Goal: Task Accomplishment & Management: Manage account settings

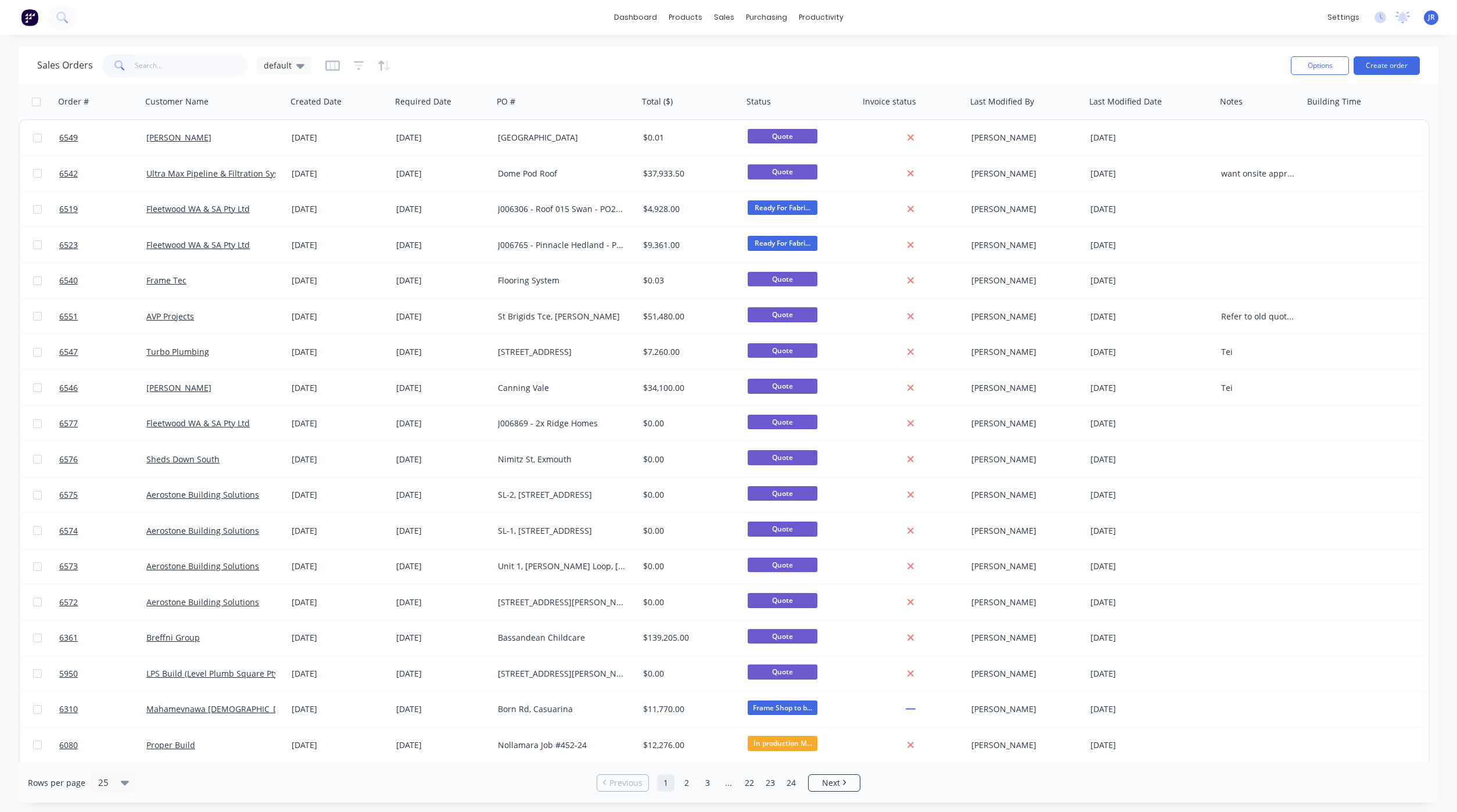
click at [462, 32] on div "dashboard products sales purchasing productivity dashboard products Product Cat…" at bounding box center [728, 17] width 1457 height 35
click at [190, 60] on input "text" at bounding box center [191, 65] width 113 height 23
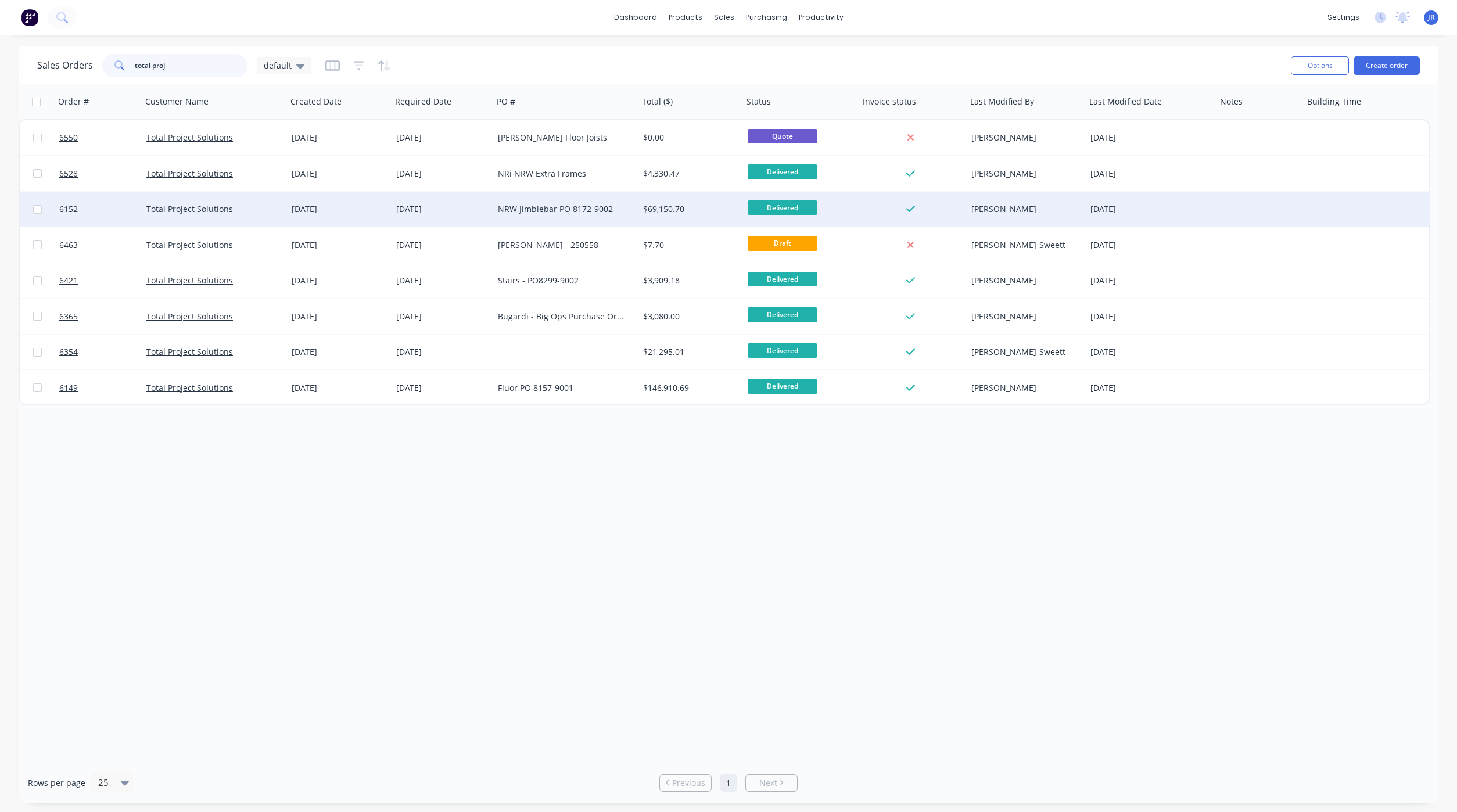
type input "total proj"
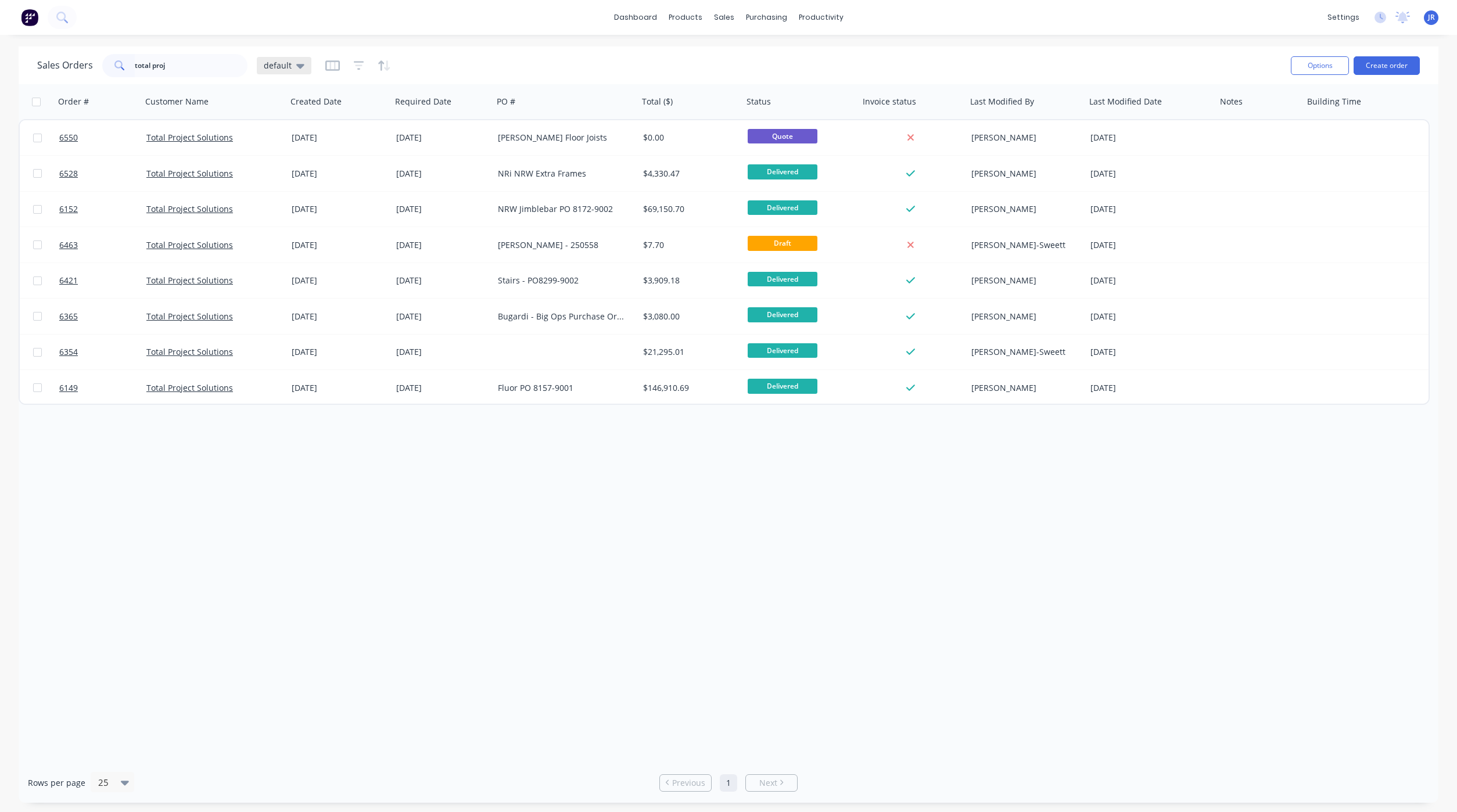
click at [299, 68] on icon at bounding box center [300, 66] width 8 height 13
click at [487, 54] on div "Sales Orders total proj default" at bounding box center [659, 65] width 1245 height 28
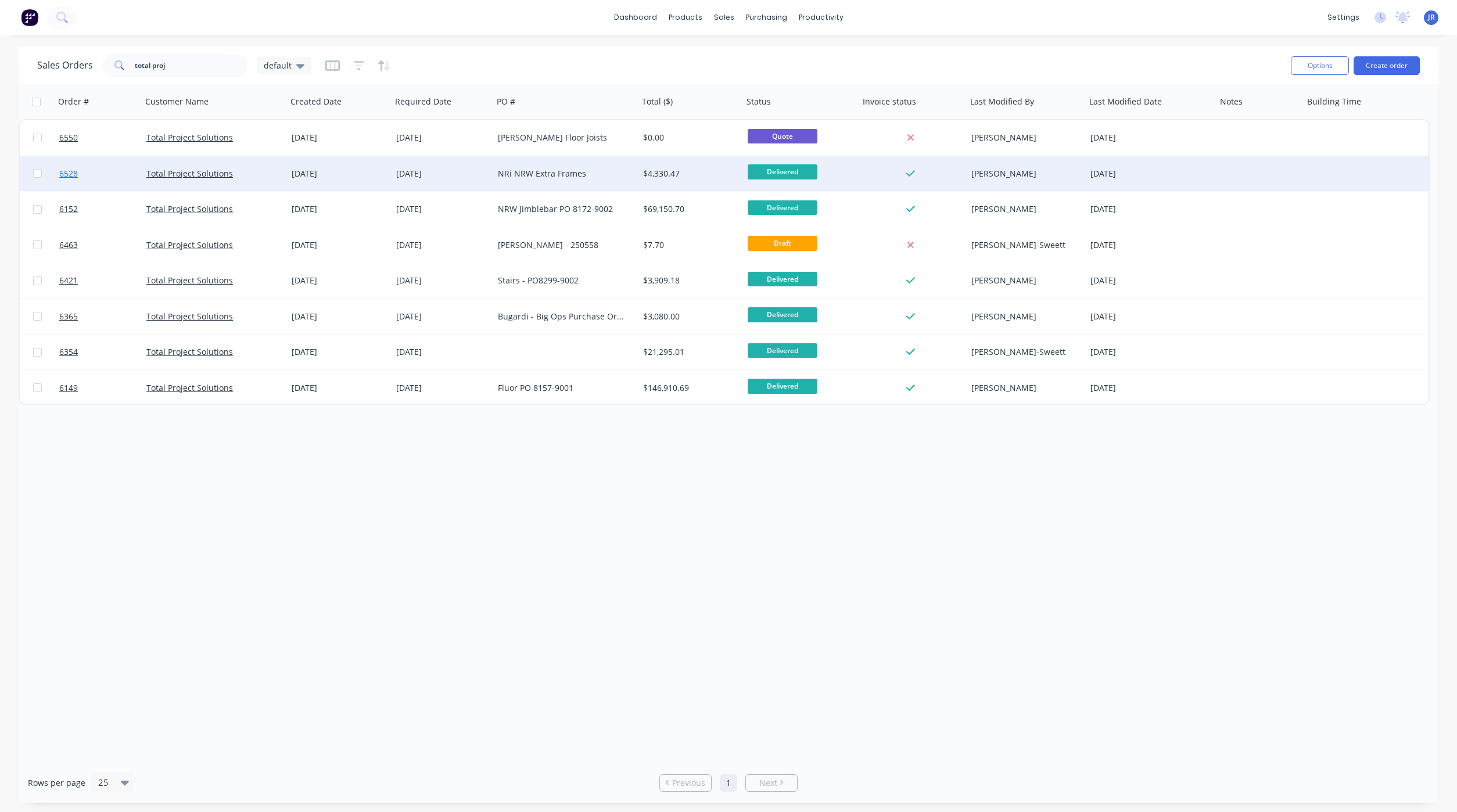
click at [67, 169] on span "6528" at bounding box center [69, 174] width 18 height 12
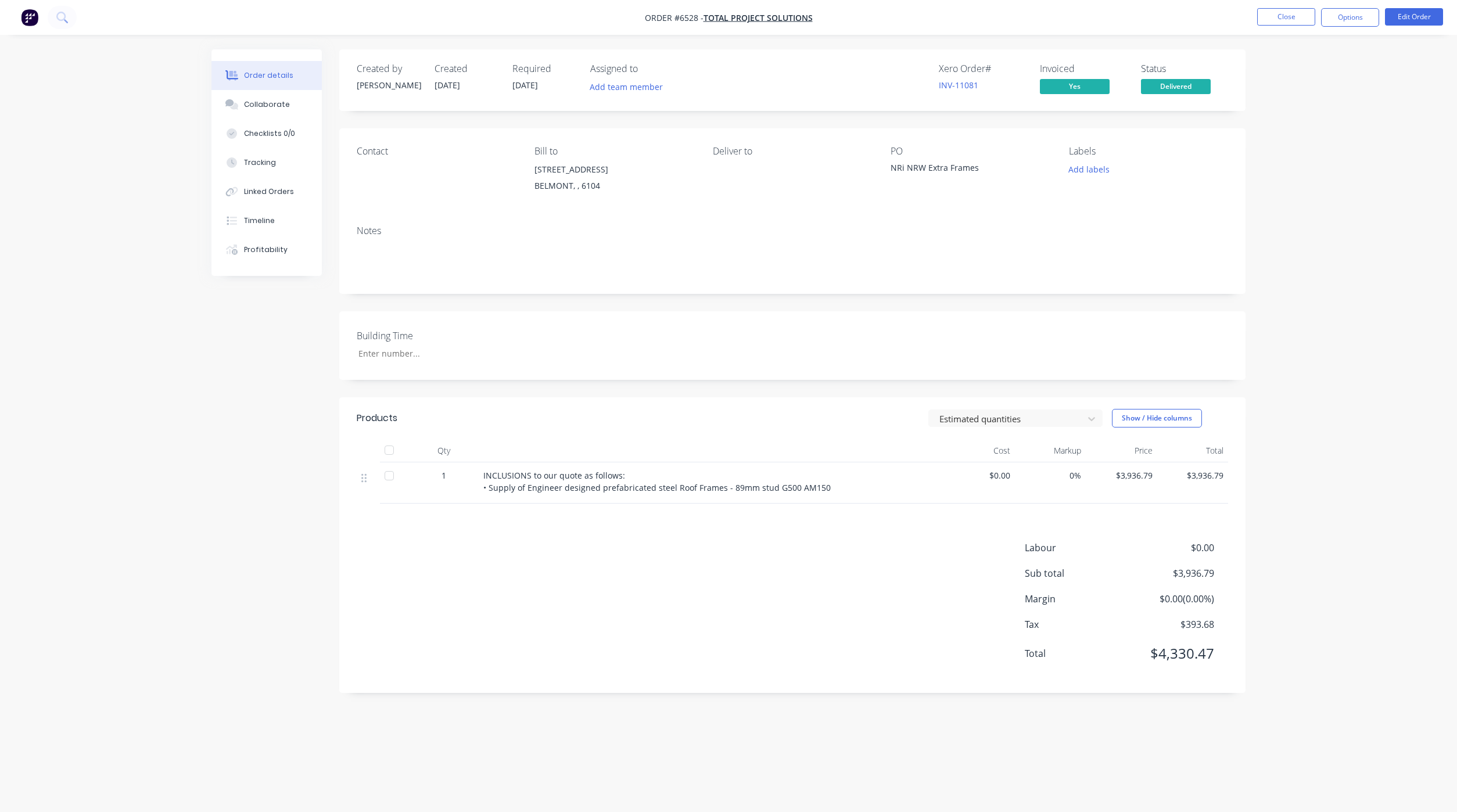
drag, startPoint x: 94, startPoint y: 696, endPoint x: 93, endPoint y: 688, distance: 8.1
click at [96, 695] on div "Order details Collaborate Checklists 0/0 Tracking Linked Orders Timeline Profit…" at bounding box center [728, 406] width 1457 height 812
click at [122, 420] on div "Order details Collaborate Checklists 0/0 Tracking Linked Orders Timeline Profit…" at bounding box center [728, 406] width 1457 height 812
click at [1299, 21] on button "Close" at bounding box center [1286, 17] width 58 height 17
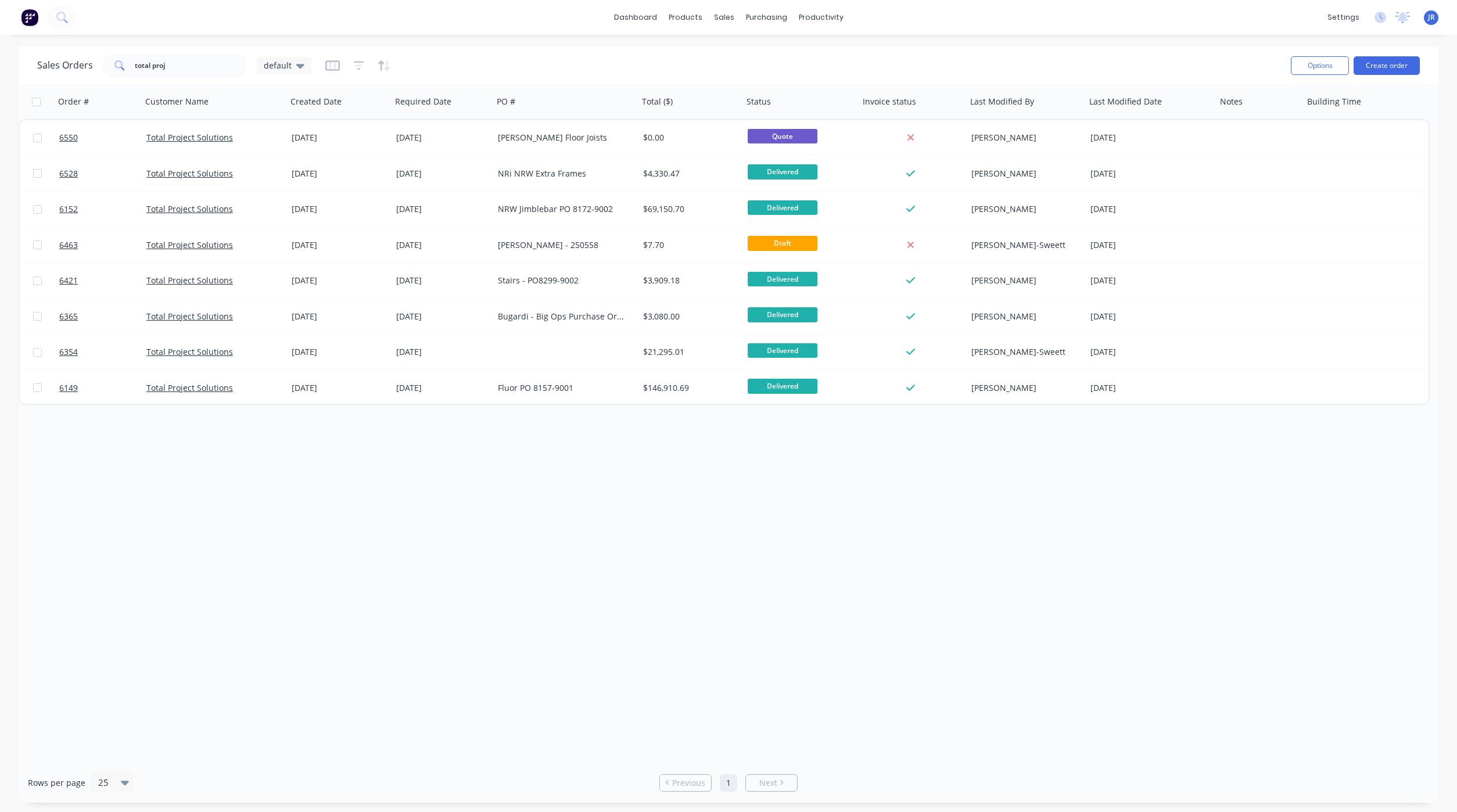
click at [164, 506] on div "Order # Customer Name Created Date Required Date PO # Total ($) Status Invoice …" at bounding box center [728, 423] width 1420 height 679
click at [87, 509] on div "Order # Customer Name Created Date Required Date PO # Total ($) Status Invoice …" at bounding box center [728, 423] width 1420 height 679
click at [178, 626] on div "Order # Customer Name Created Date Required Date PO # Total ($) Status Invoice …" at bounding box center [728, 423] width 1420 height 679
drag, startPoint x: 178, startPoint y: 65, endPoint x: 21, endPoint y: 64, distance: 157.0
click at [21, 64] on div "Sales Orders total proj default Options Create order" at bounding box center [728, 65] width 1420 height 38
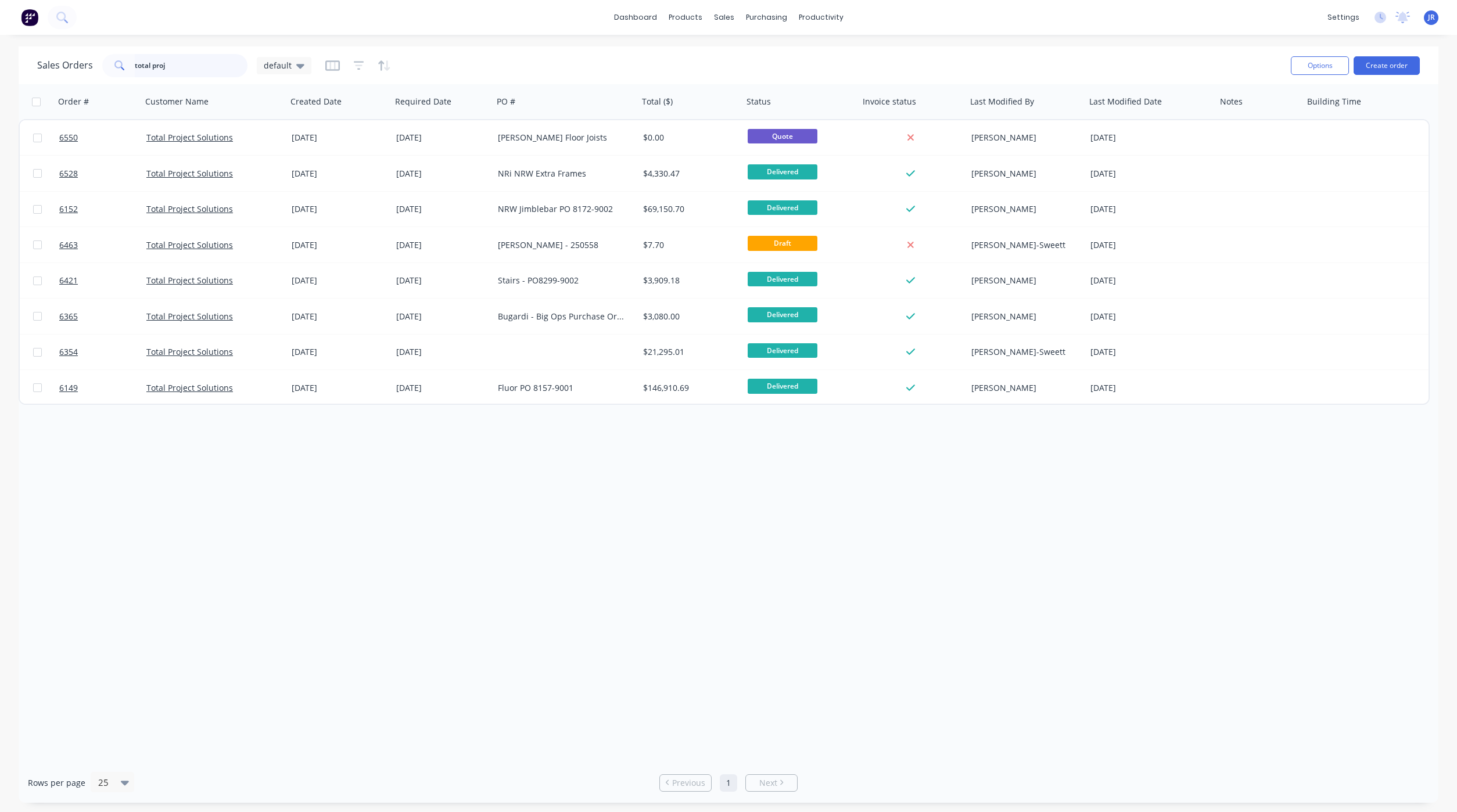
drag, startPoint x: 172, startPoint y: 62, endPoint x: -141, endPoint y: 34, distance: 314.2
click at [0, 34] on html "dashboard products sales purchasing productivity dashboard products Product Cat…" at bounding box center [728, 406] width 1457 height 812
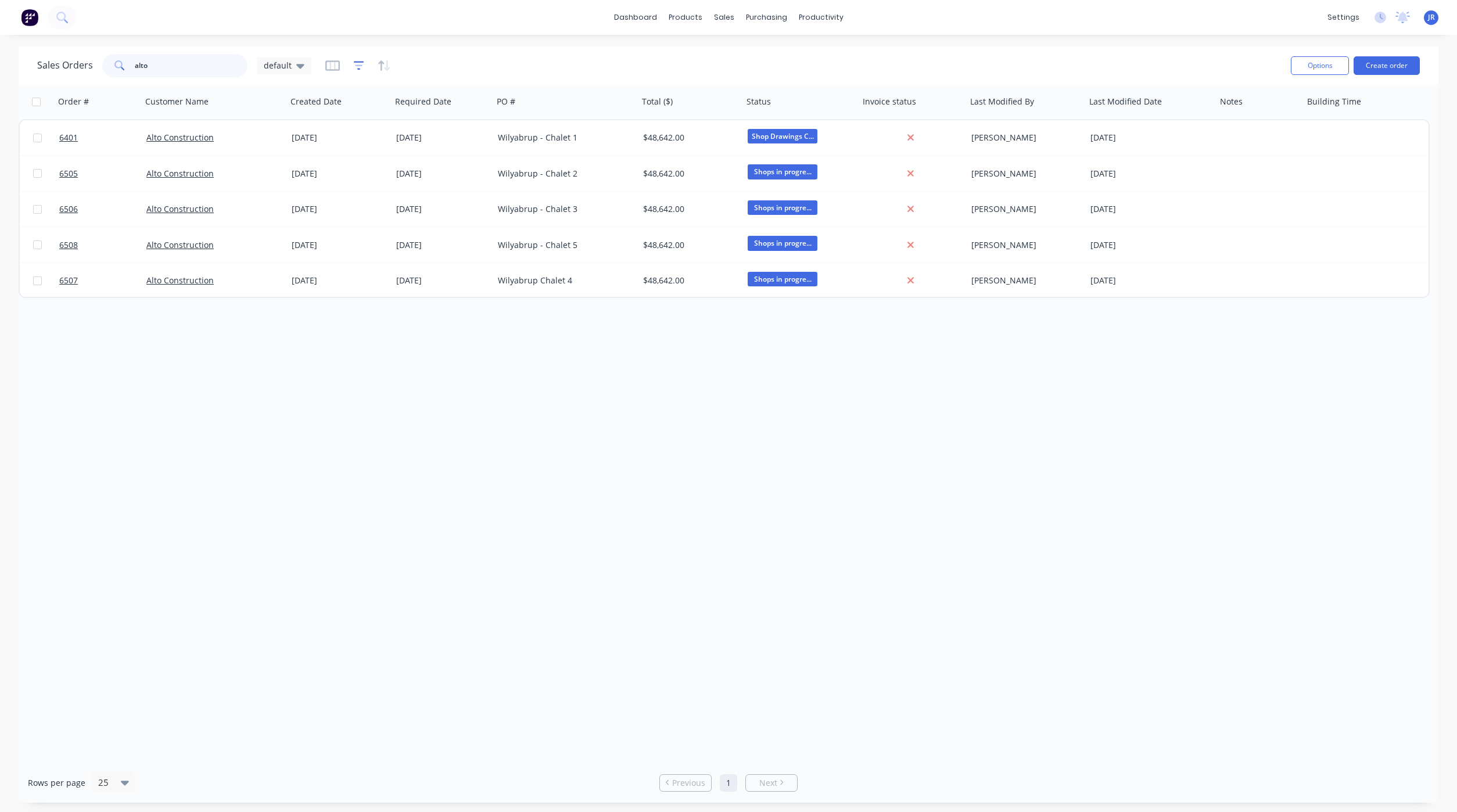
type input "alto"
click at [356, 66] on icon "button" at bounding box center [358, 65] width 10 height 12
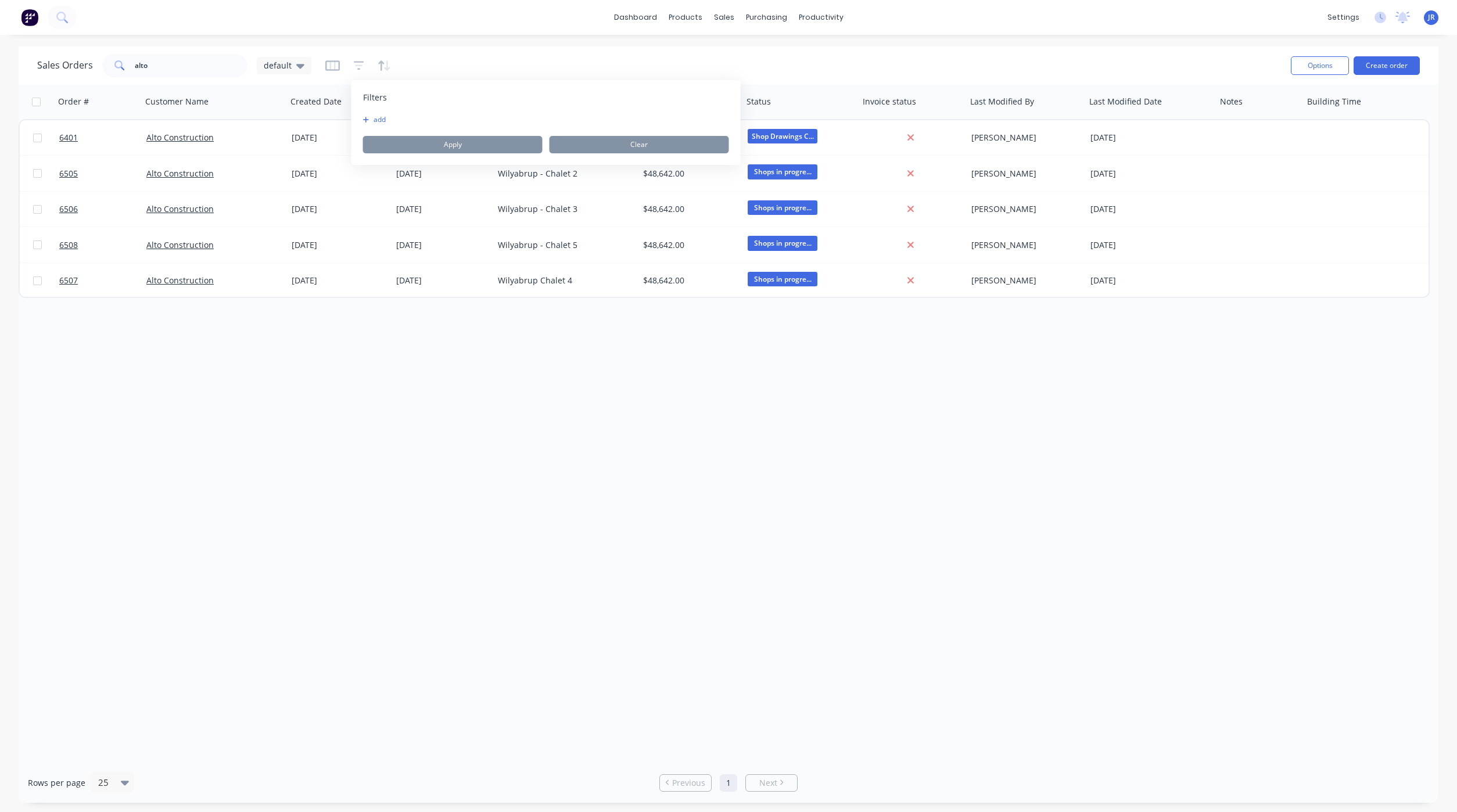
click at [367, 124] on button "add" at bounding box center [378, 119] width 29 height 9
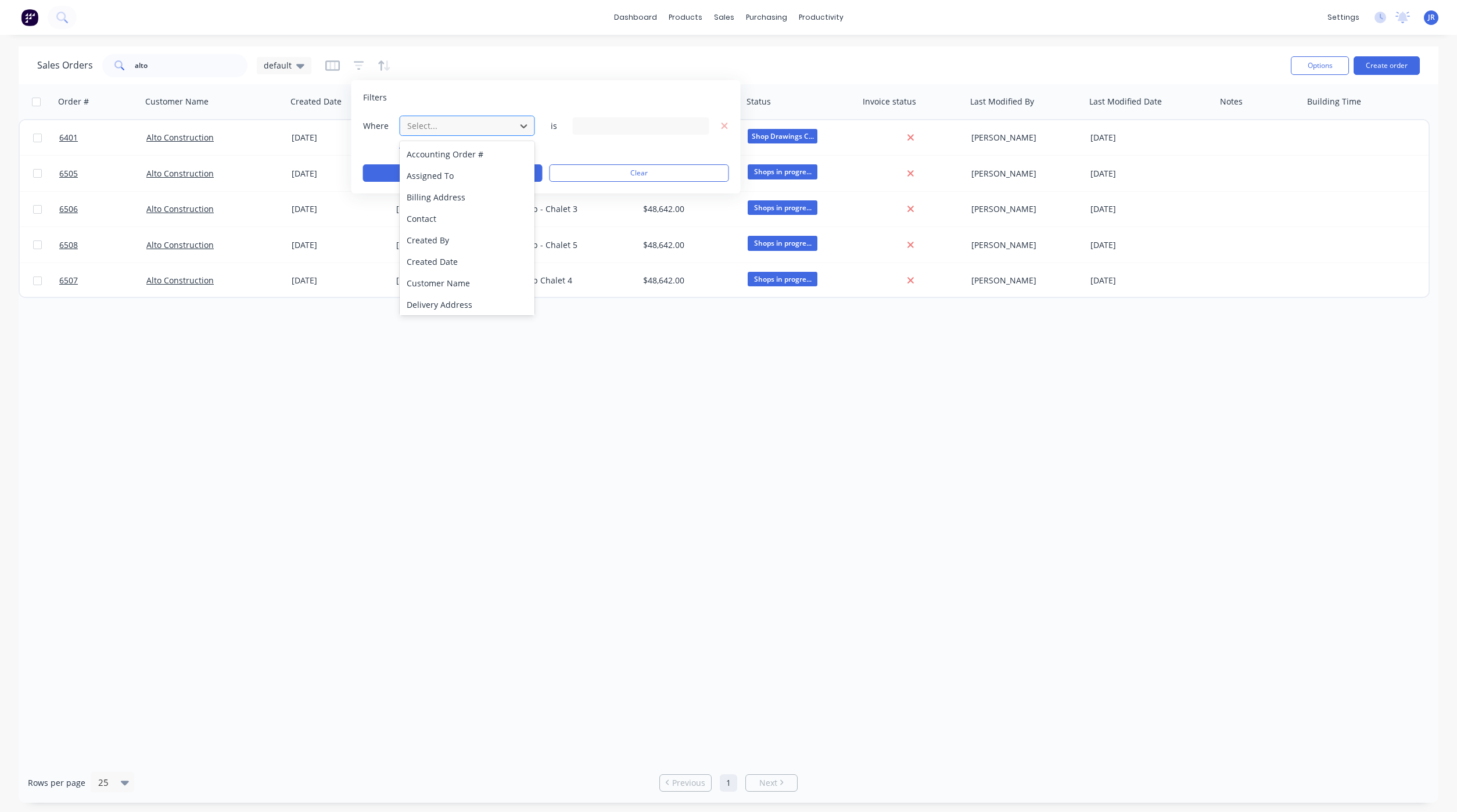
click at [421, 126] on div at bounding box center [457, 126] width 104 height 15
click at [458, 312] on div "Status" at bounding box center [467, 302] width 135 height 21
click at [613, 115] on div "Where Status is 19 Status selected" at bounding box center [546, 125] width 366 height 21
drag, startPoint x: 613, startPoint y: 114, endPoint x: 614, endPoint y: 131, distance: 17.0
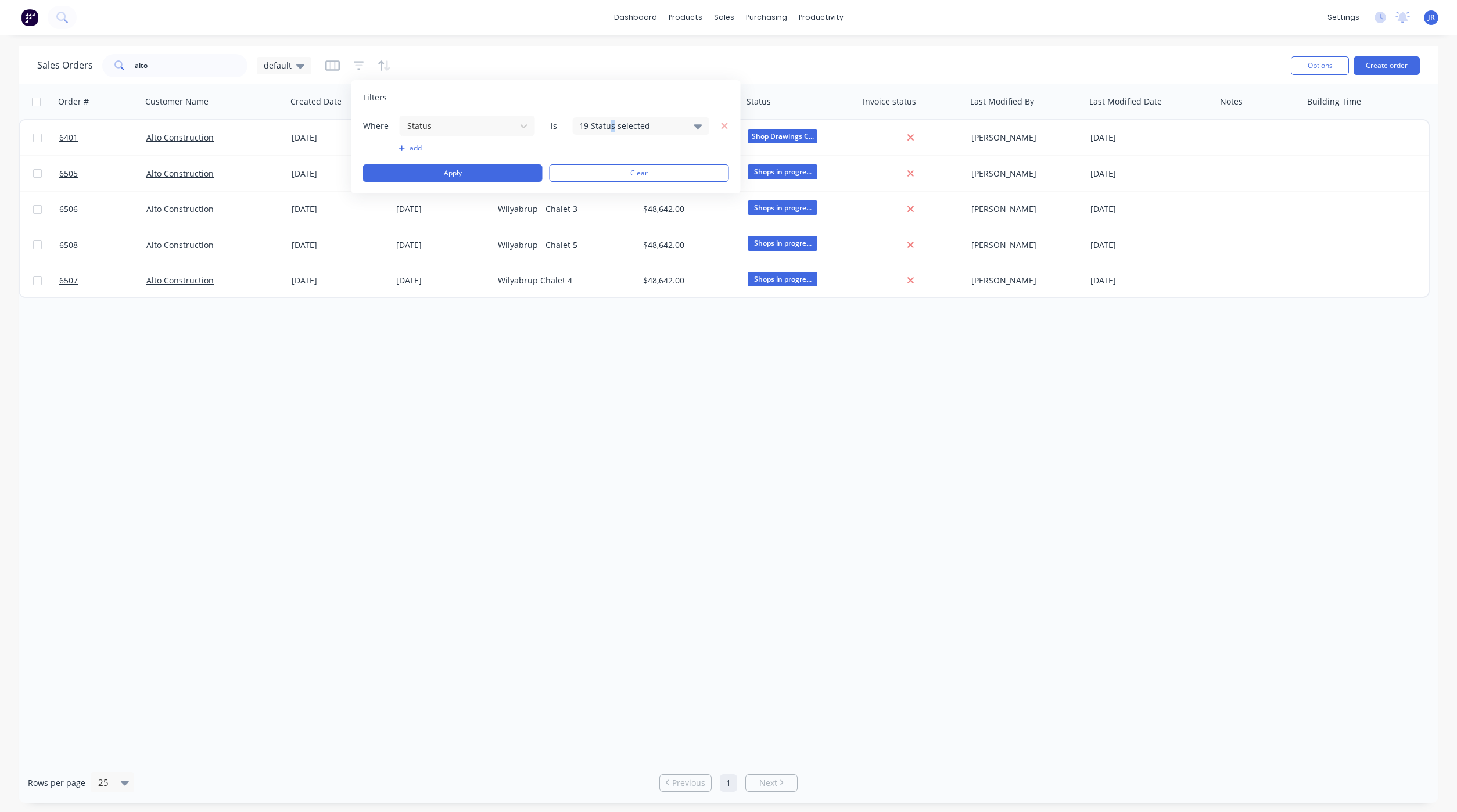
click at [614, 119] on div "19 Status selected" at bounding box center [632, 125] width 105 height 12
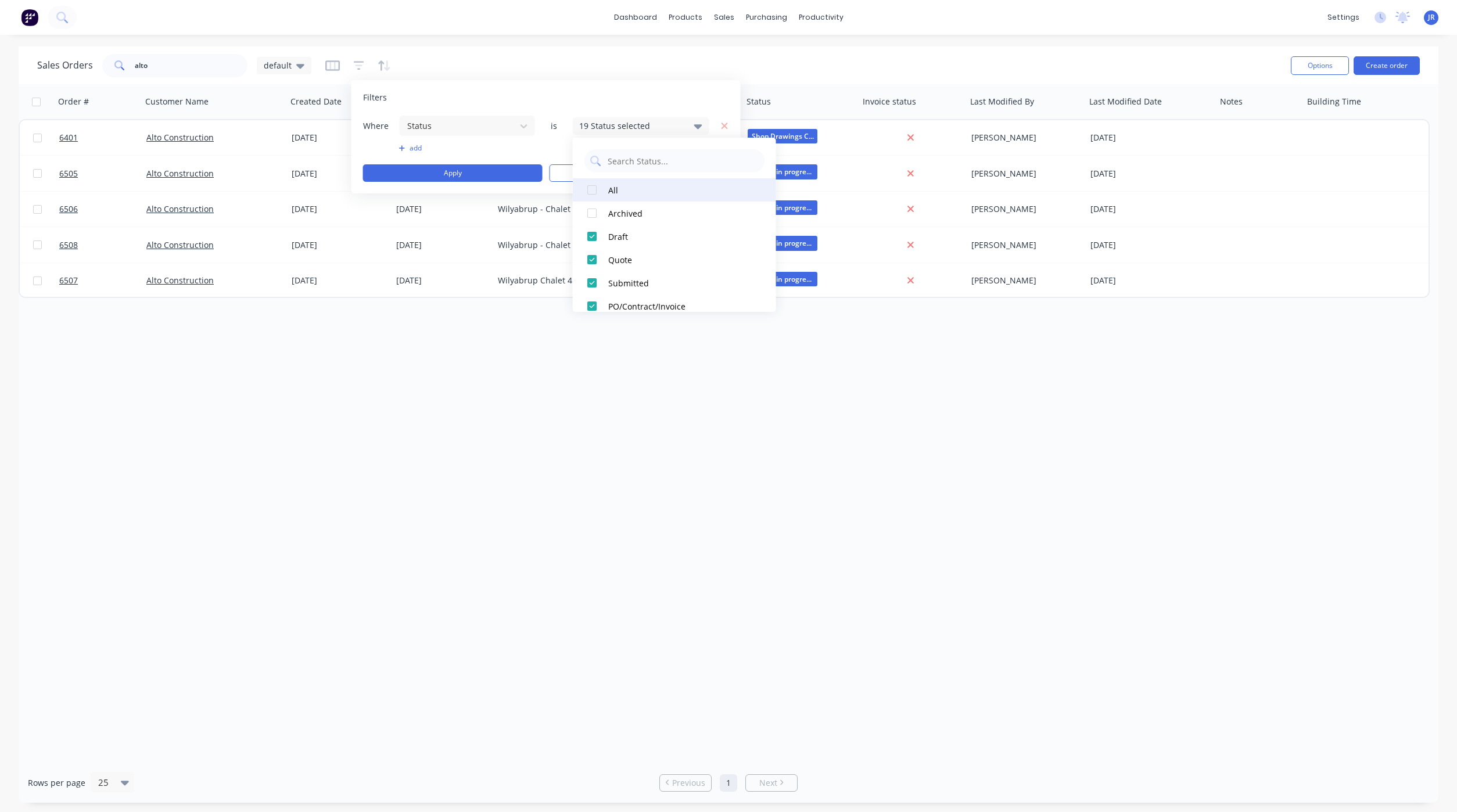
click at [591, 187] on div at bounding box center [592, 189] width 23 height 23
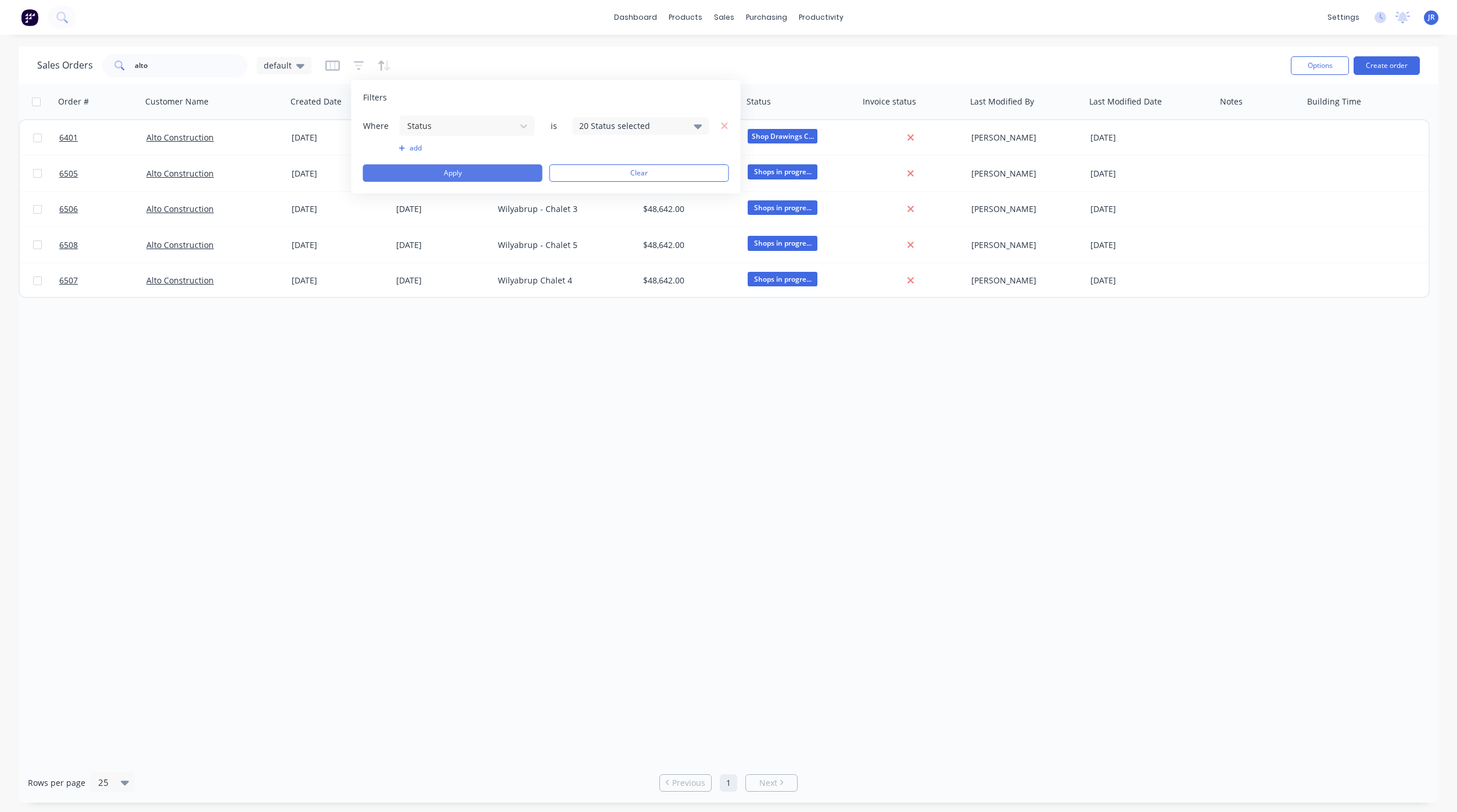
click at [527, 180] on button "Apply" at bounding box center [452, 173] width 179 height 17
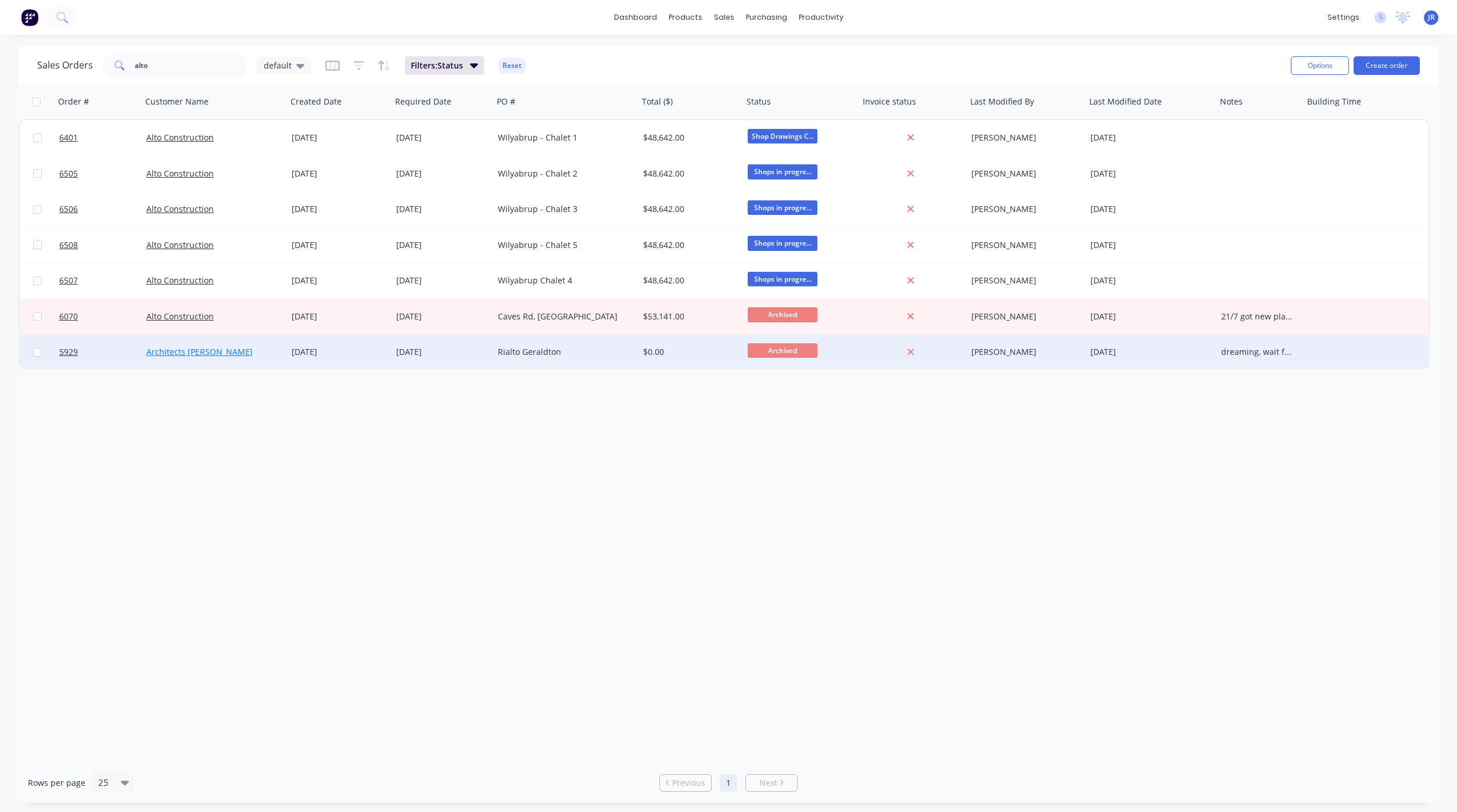
drag, startPoint x: 124, startPoint y: 483, endPoint x: 172, endPoint y: 349, distance: 142.3
click at [124, 483] on div "Order # Customer Name Created Date Required Date PO # Total ($) Status Invoice …" at bounding box center [728, 423] width 1420 height 679
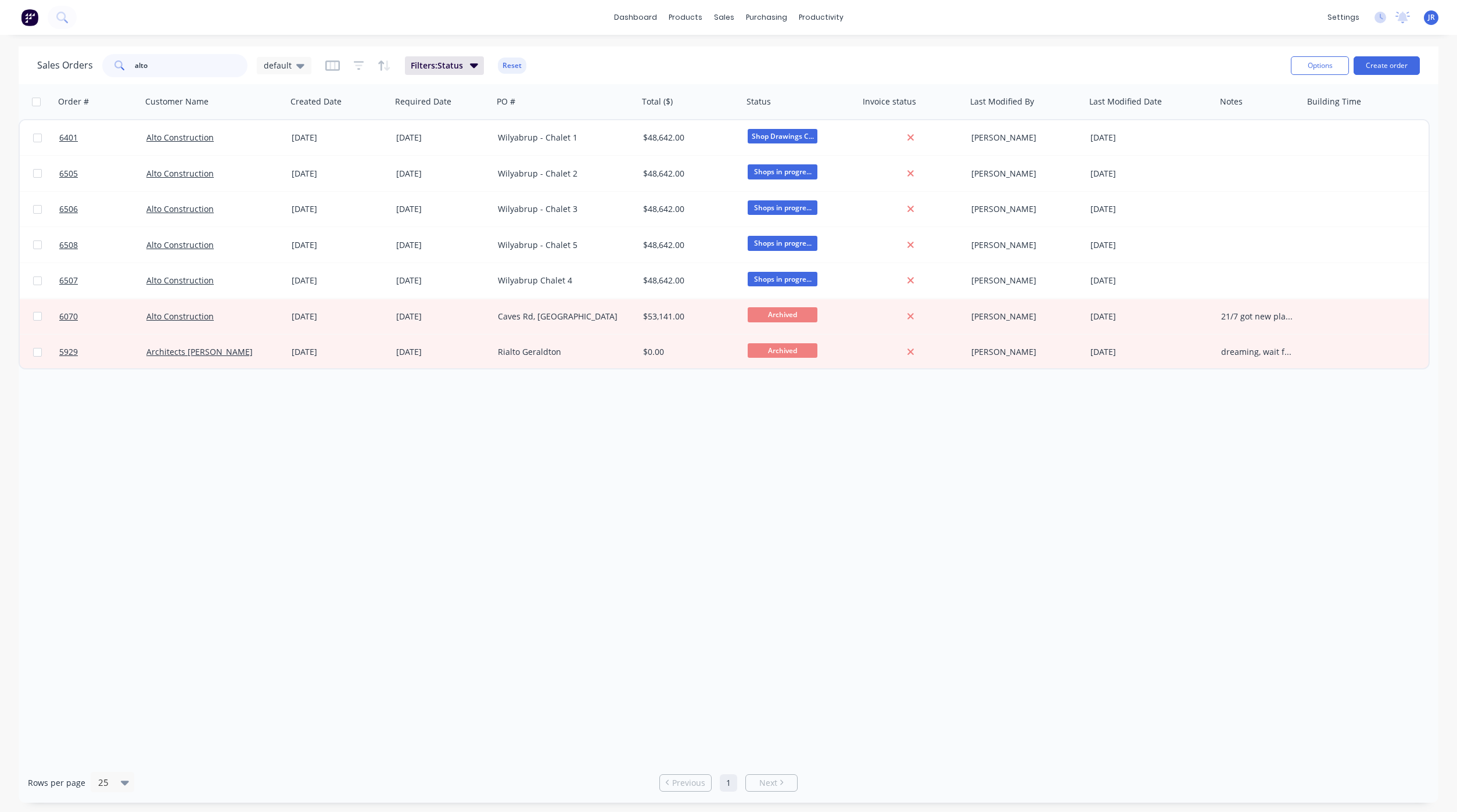
drag, startPoint x: 173, startPoint y: 58, endPoint x: 19, endPoint y: 80, distance: 155.6
click at [19, 80] on div "Sales Orders alto default Filters: Status Reset Options Create order" at bounding box center [728, 65] width 1420 height 38
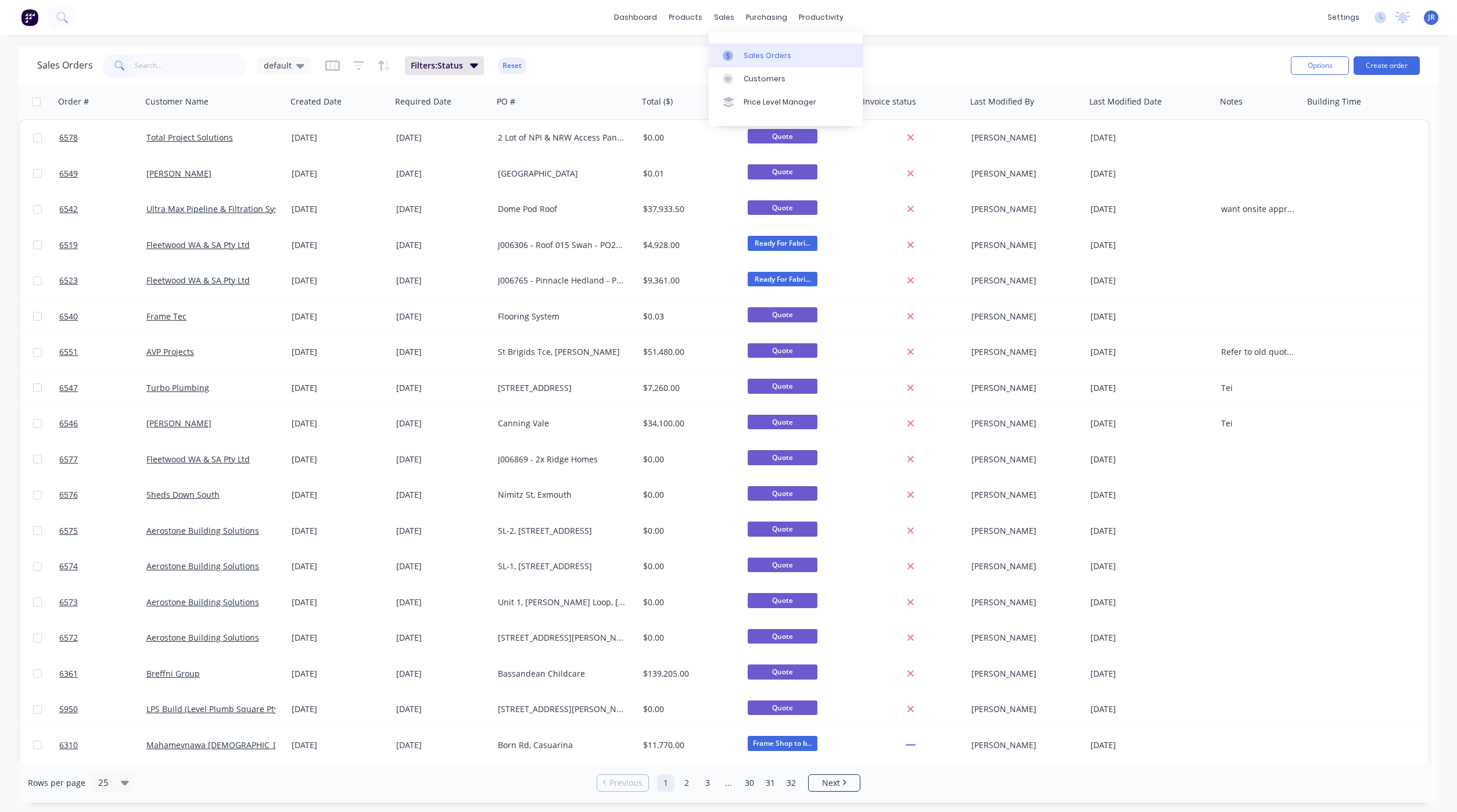
click at [730, 48] on link "Sales Orders" at bounding box center [786, 54] width 154 height 23
click at [171, 56] on input "text" at bounding box center [191, 65] width 113 height 23
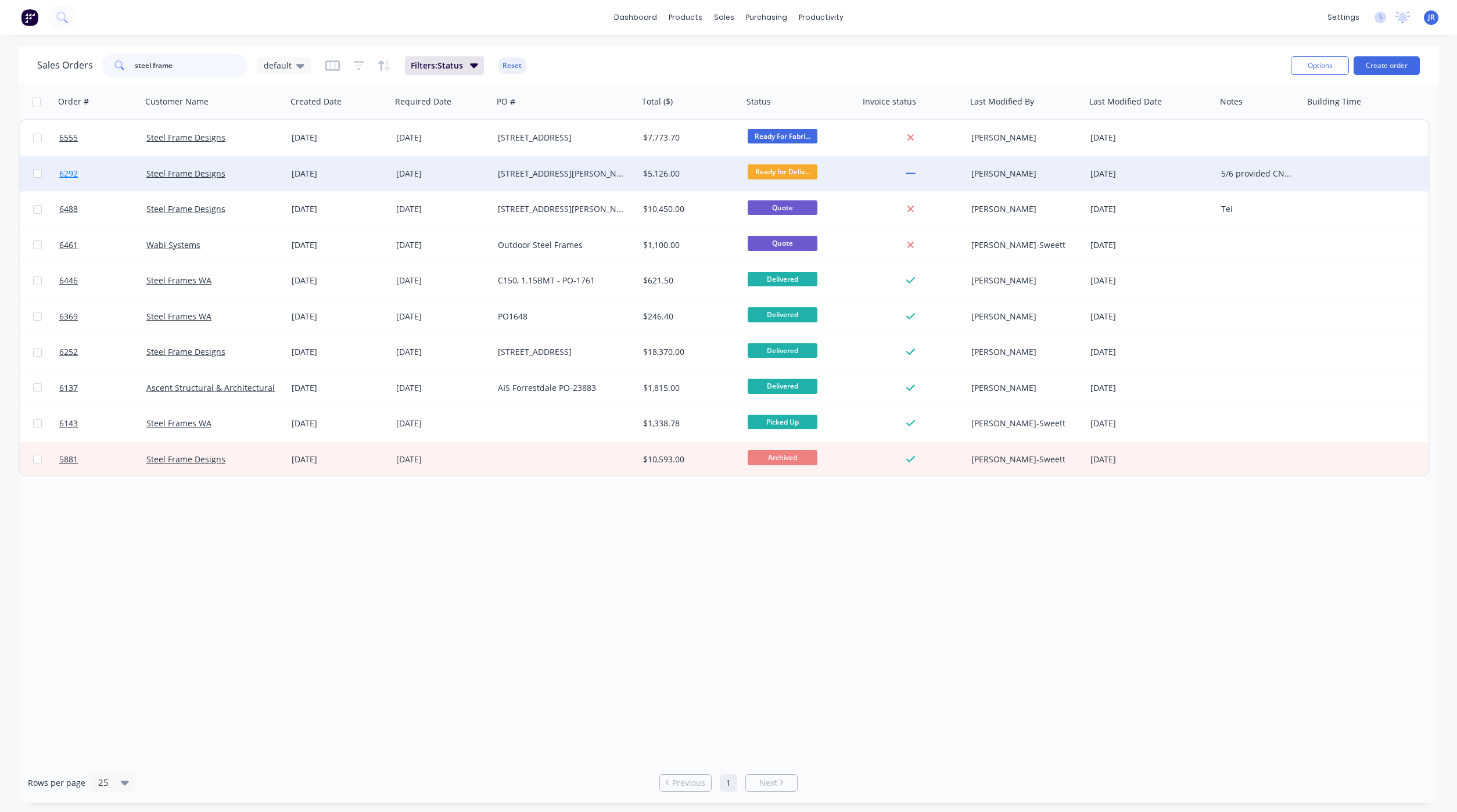
type input "steel frame"
click at [72, 176] on span "6292" at bounding box center [69, 174] width 18 height 12
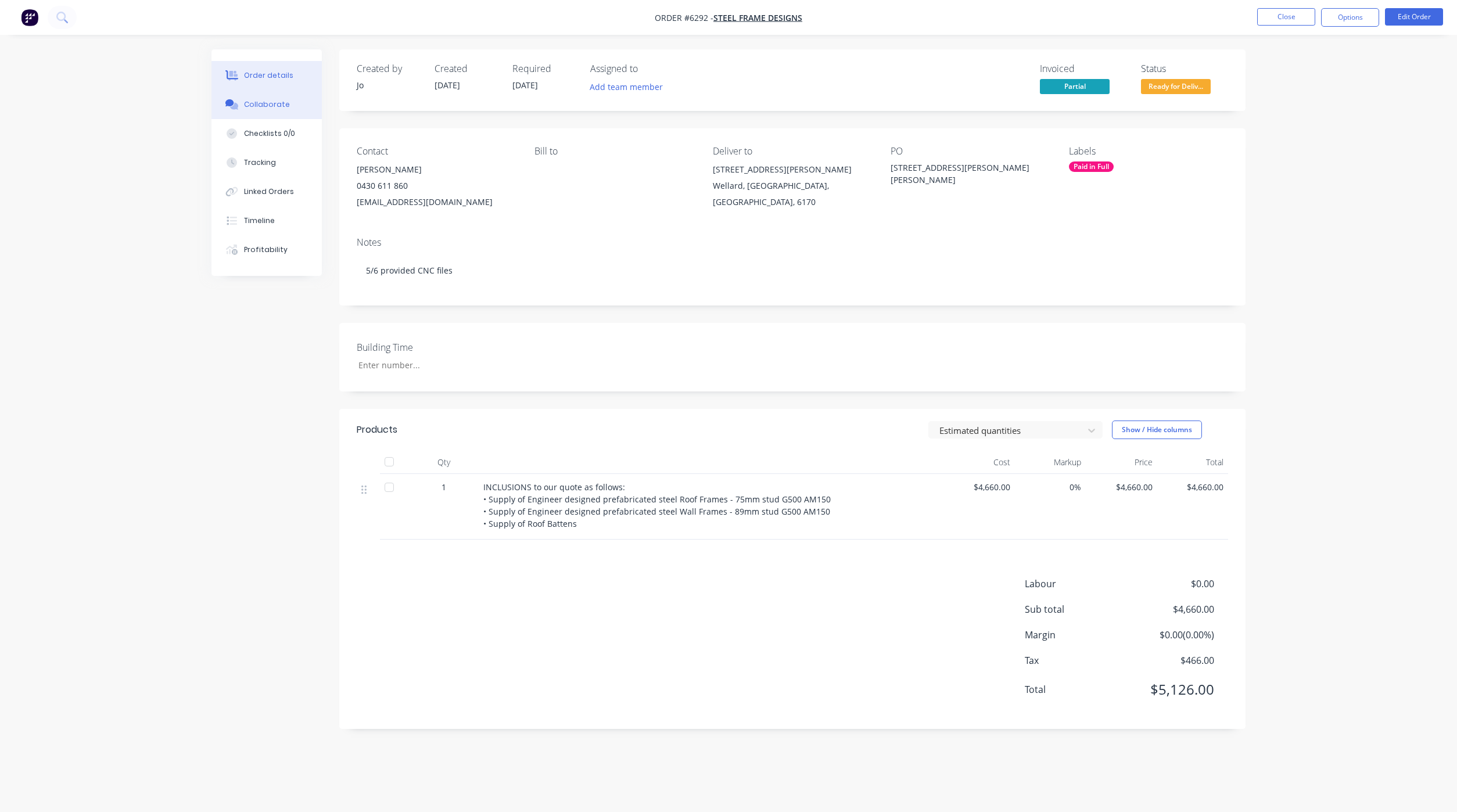
click at [239, 99] on div at bounding box center [232, 104] width 17 height 10
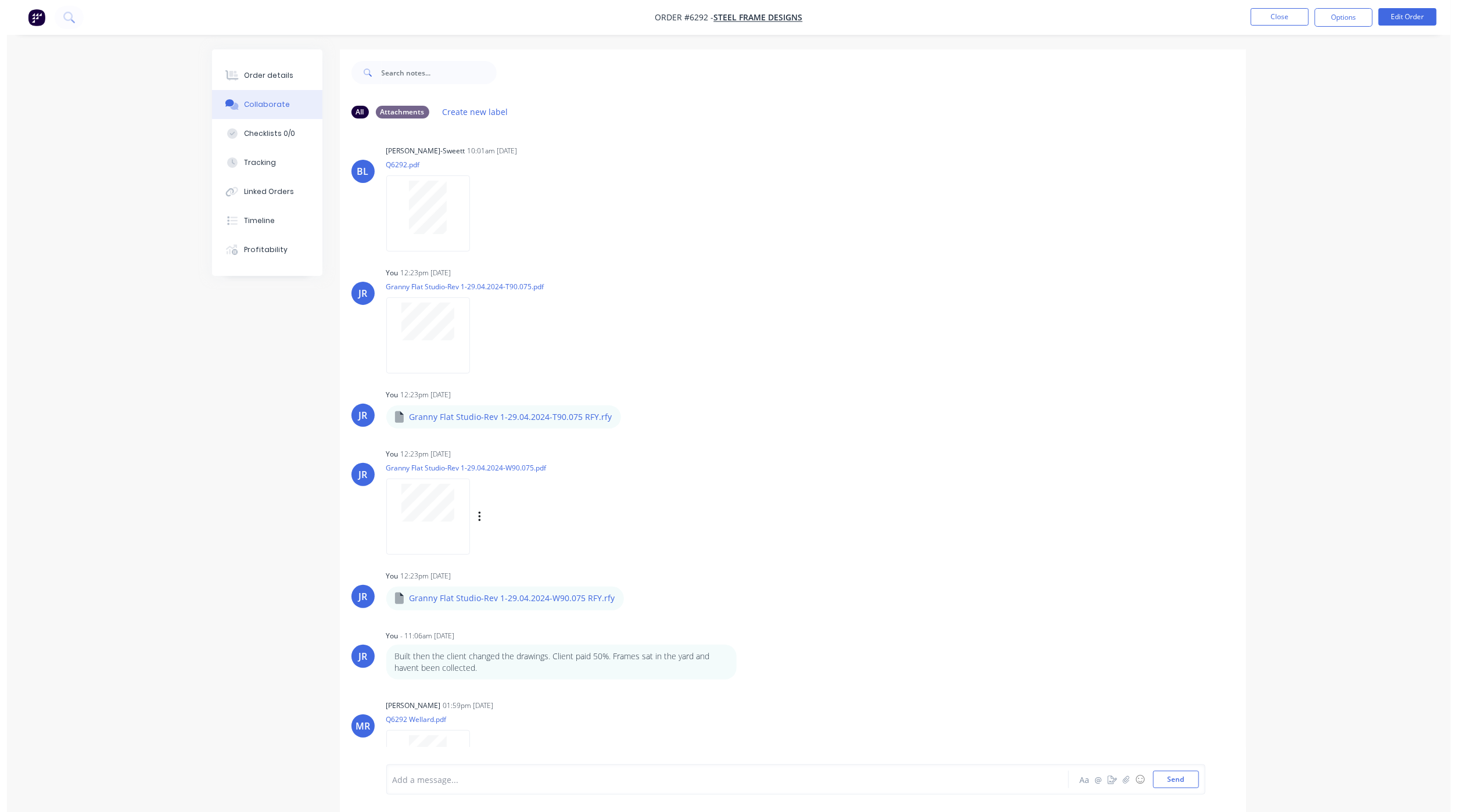
scroll to position [413, 0]
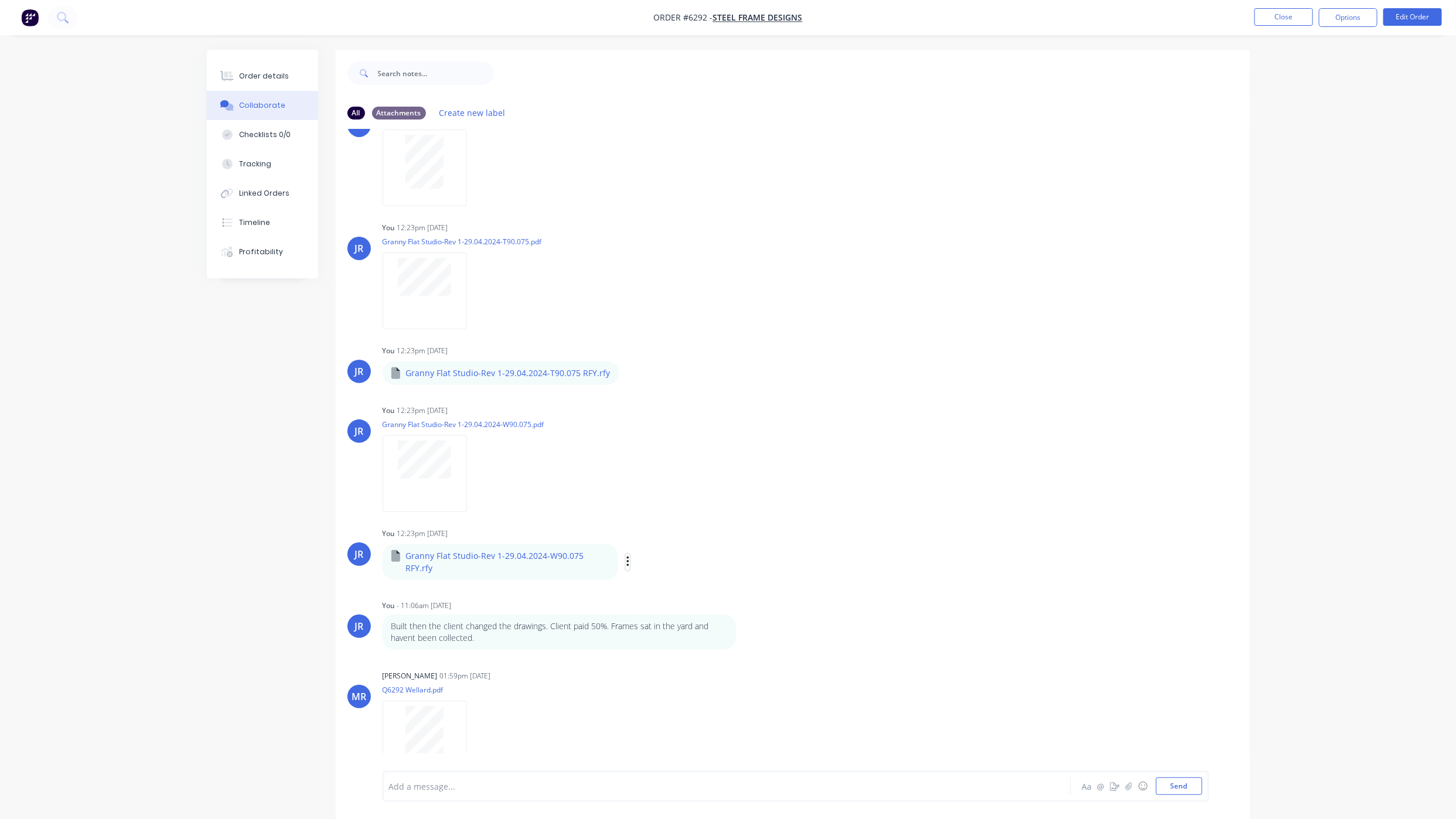
click at [626, 557] on icon "button" at bounding box center [627, 561] width 3 height 10
click at [646, 583] on div "JR You 07:54am [DATE] 26HC-Rev 1-Layouts & Shop Drawings.pdf Labels Download [P…" at bounding box center [792, 449] width 914 height 642
click at [627, 557] on icon "button" at bounding box center [628, 562] width 4 height 14
click at [658, 589] on button "Download" at bounding box center [705, 593] width 132 height 26
drag, startPoint x: 225, startPoint y: 468, endPoint x: 257, endPoint y: 444, distance: 40.0
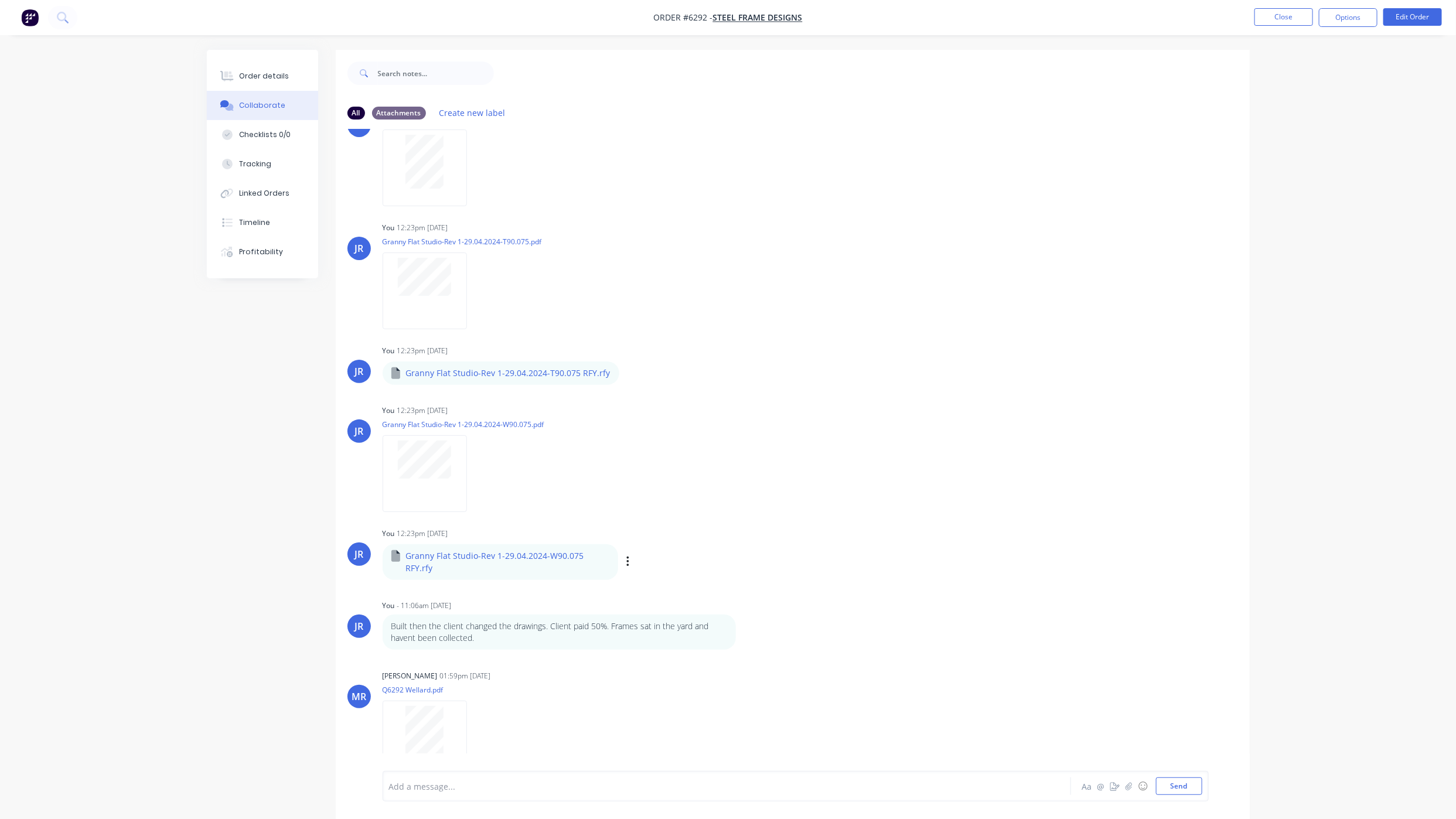
click at [225, 468] on div "All Attachments Create new label JR You 07:54am [DATE] 26HC-Rev 1-Layouts & Sho…" at bounding box center [728, 443] width 1043 height 787
click at [1285, 21] on button "Close" at bounding box center [1283, 17] width 58 height 18
